Goal: Task Accomplishment & Management: Manage account settings

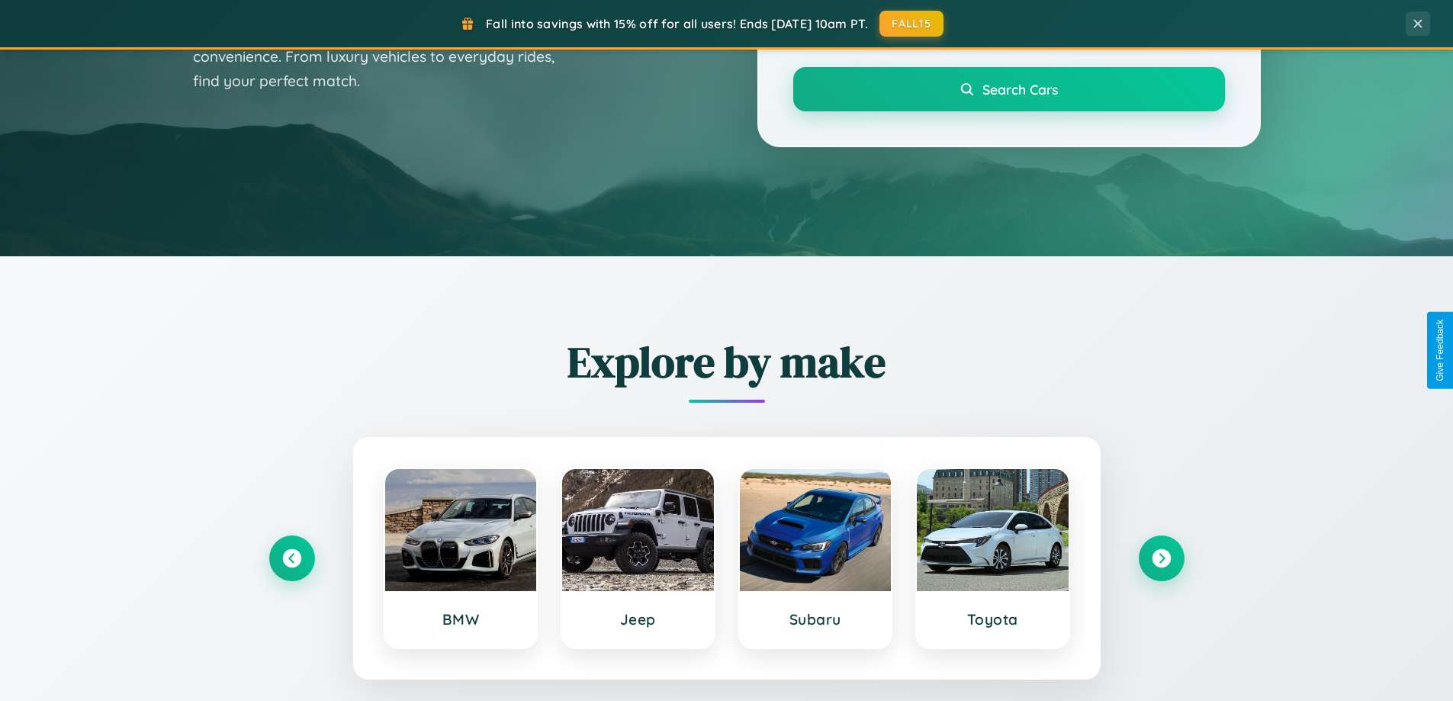
scroll to position [1050, 0]
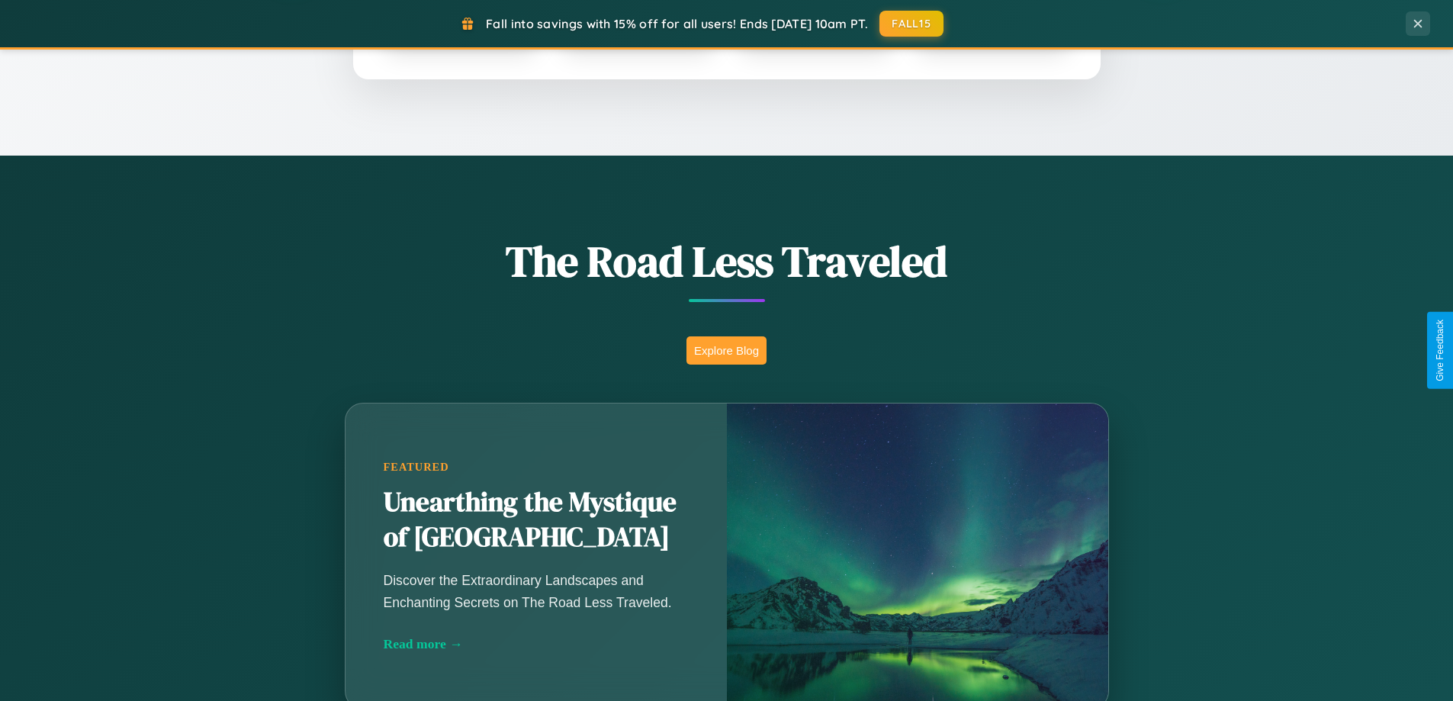
click at [726, 350] on button "Explore Blog" at bounding box center [726, 350] width 80 height 28
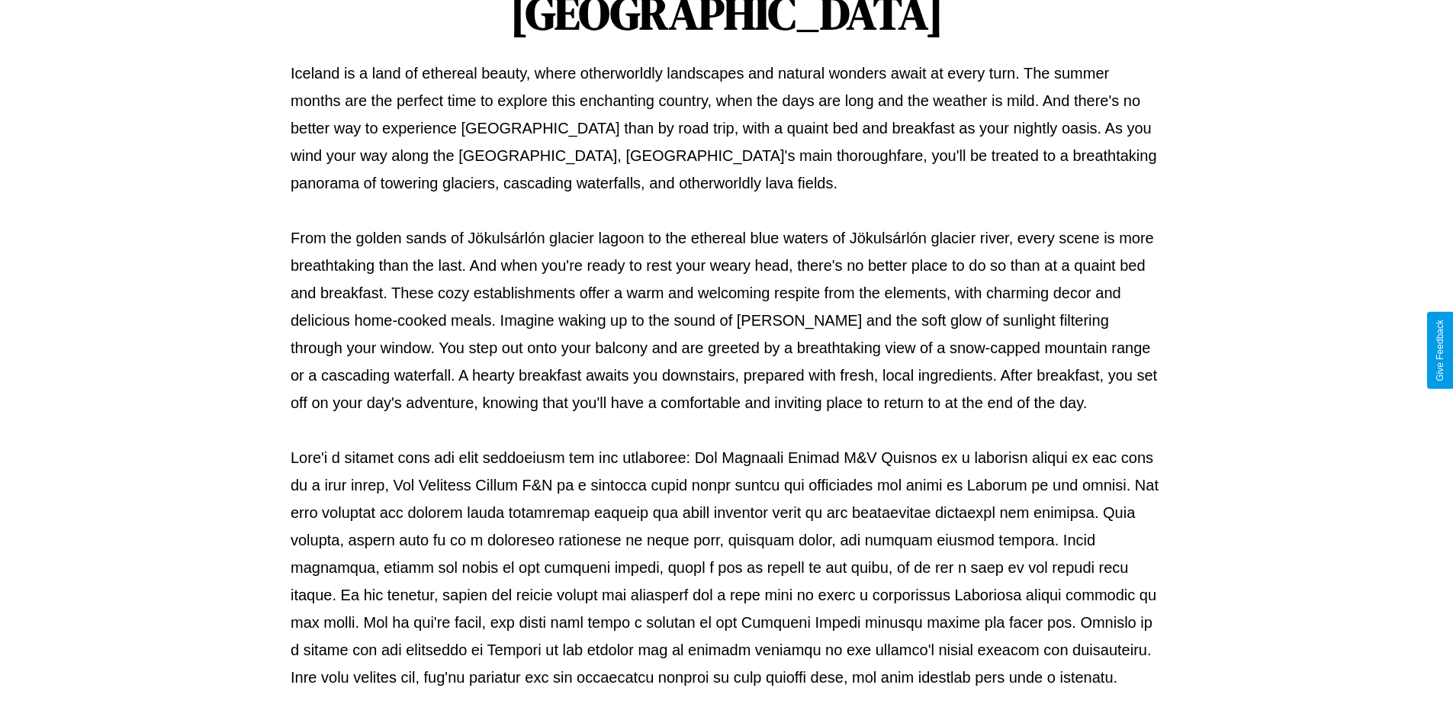
scroll to position [493, 0]
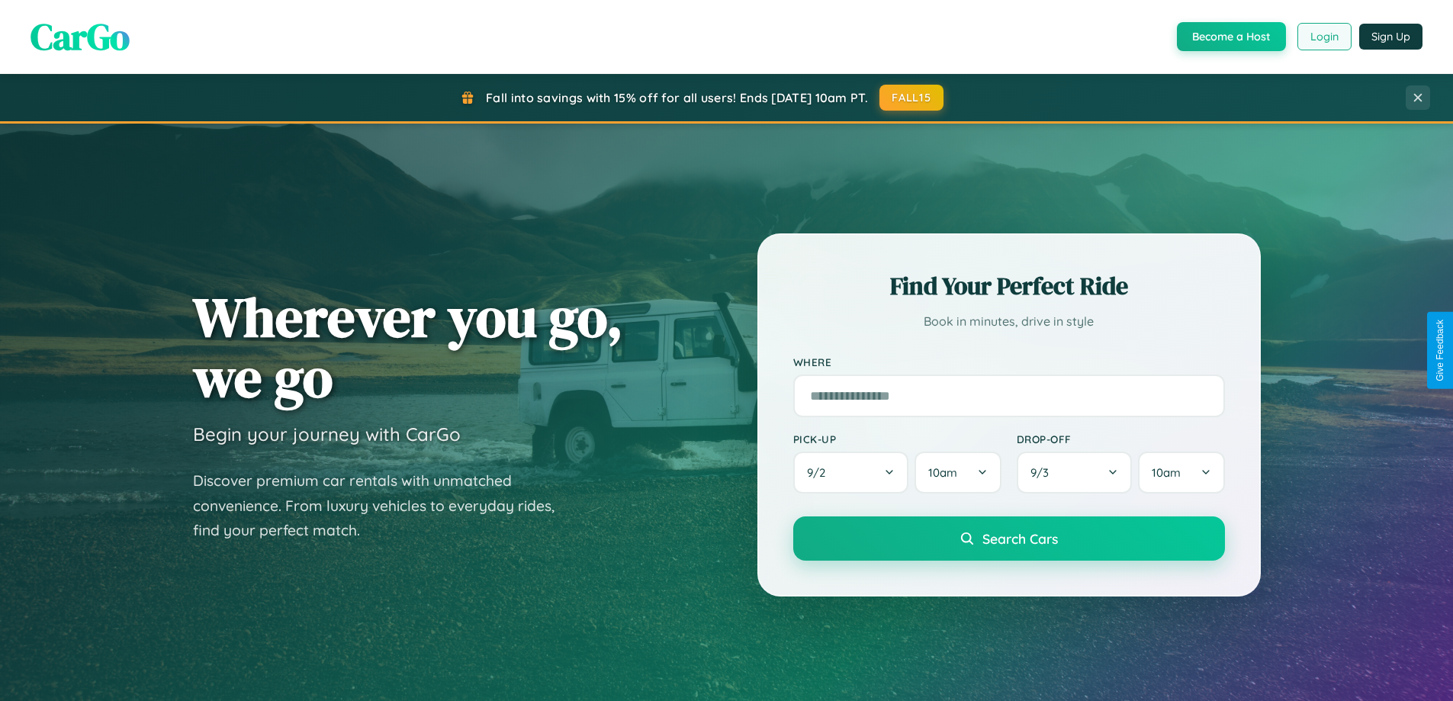
click at [1323, 37] on button "Login" at bounding box center [1324, 36] width 54 height 27
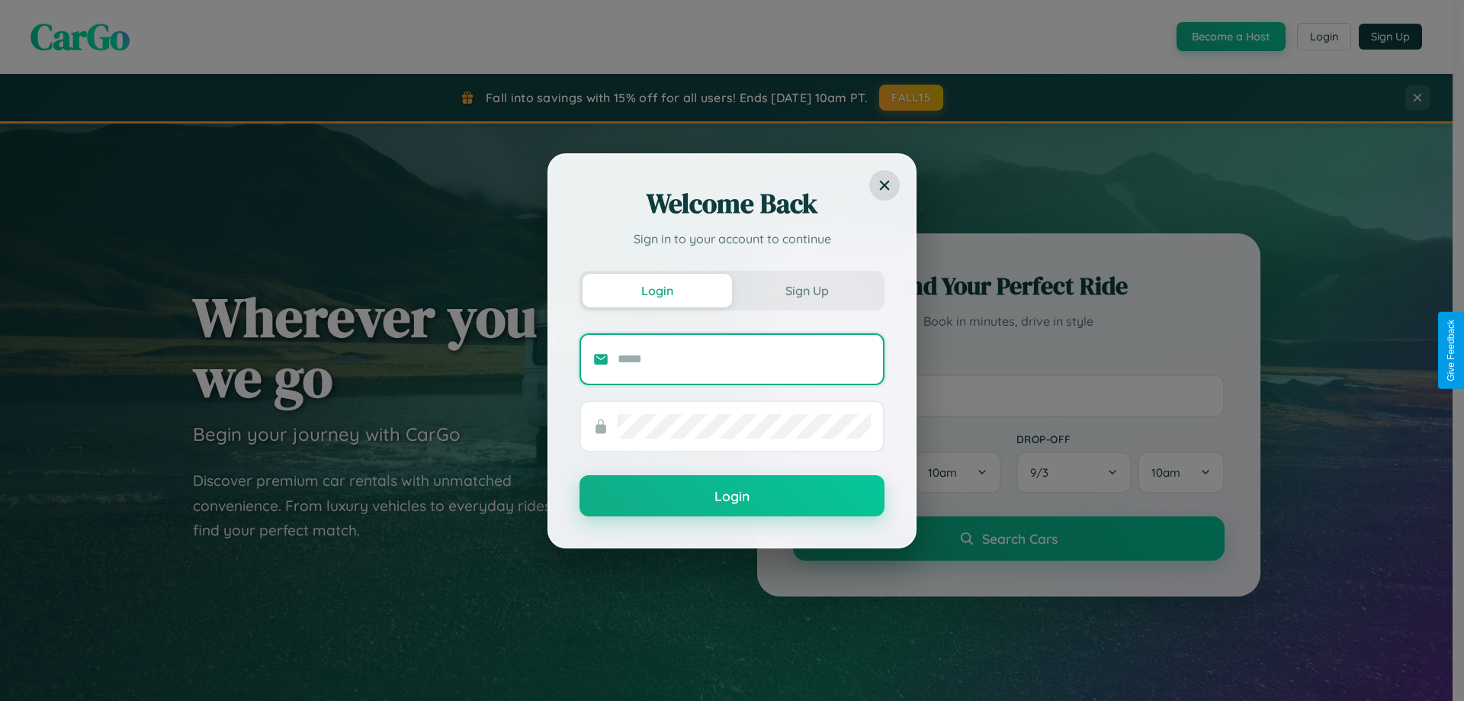
click at [744, 358] on input "text" at bounding box center [744, 359] width 253 height 24
type input "**********"
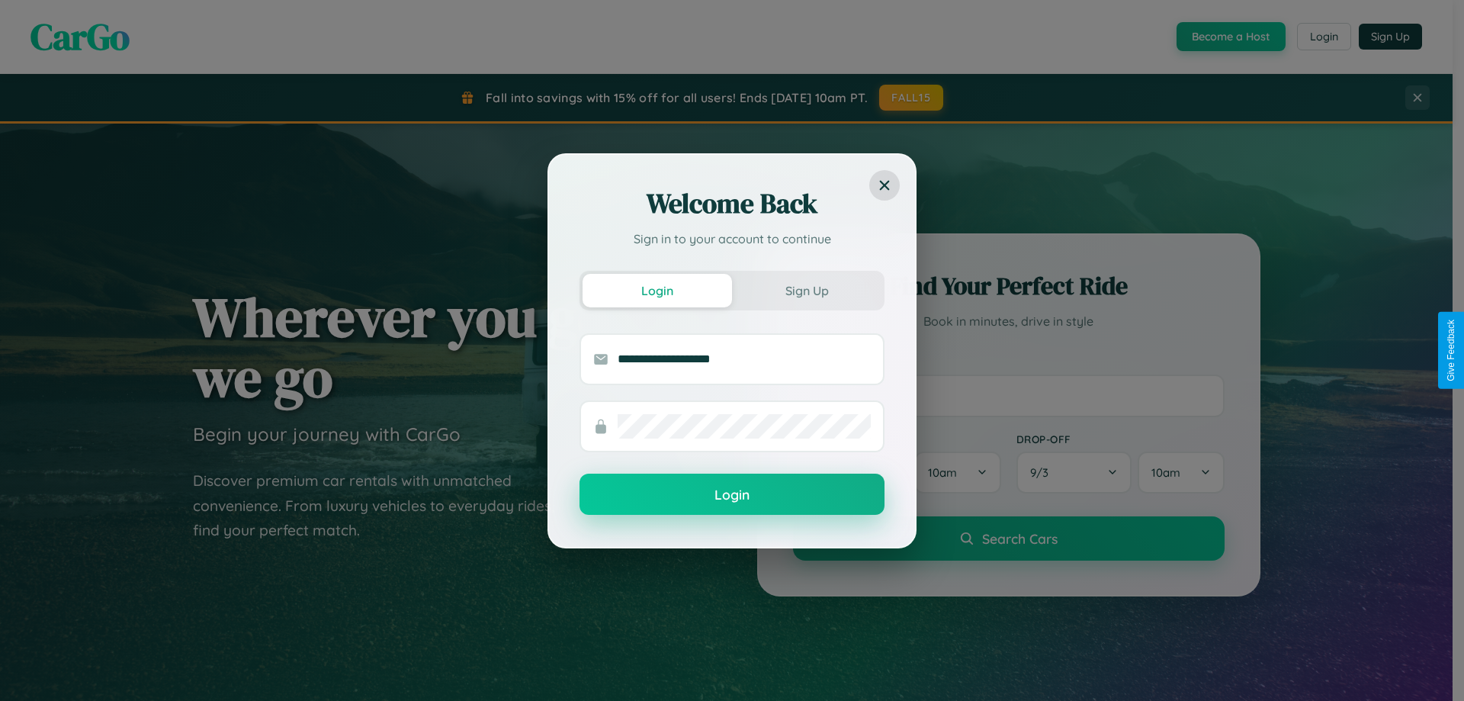
click at [732, 495] on button "Login" at bounding box center [732, 494] width 305 height 41
